Goal: Transaction & Acquisition: Purchase product/service

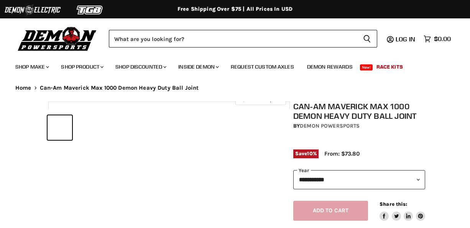
select select "******"
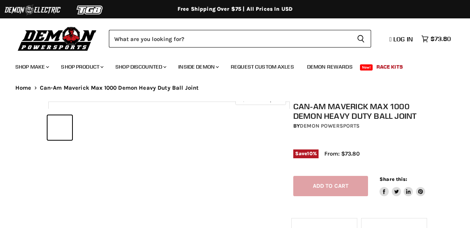
select select "******"
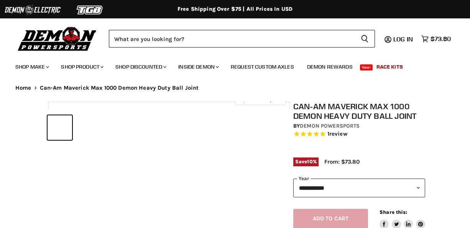
select select "******"
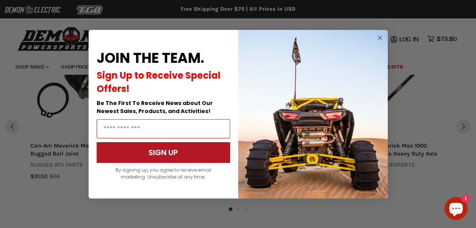
scroll to position [892, 0]
